Goal: Find specific page/section: Find specific page/section

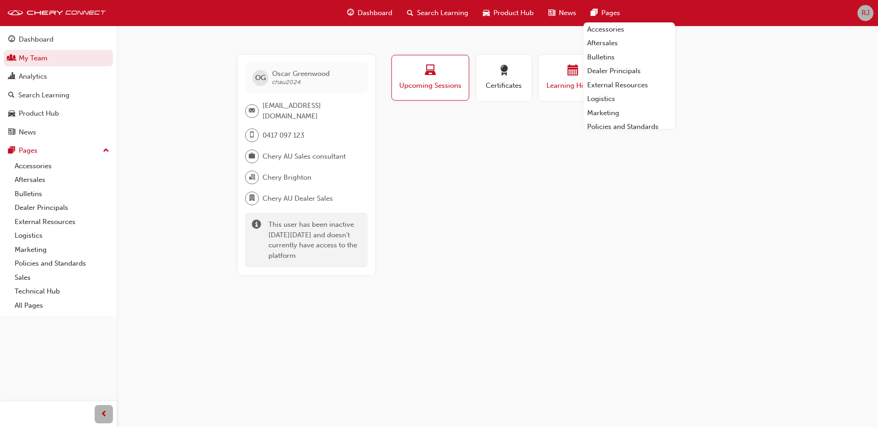
click at [567, 75] on span "calendar-icon" at bounding box center [572, 71] width 11 height 12
click at [502, 81] on span "Certificates" at bounding box center [503, 85] width 41 height 11
click at [552, 78] on div "button" at bounding box center [572, 72] width 55 height 14
